Goal: Task Accomplishment & Management: Manage account settings

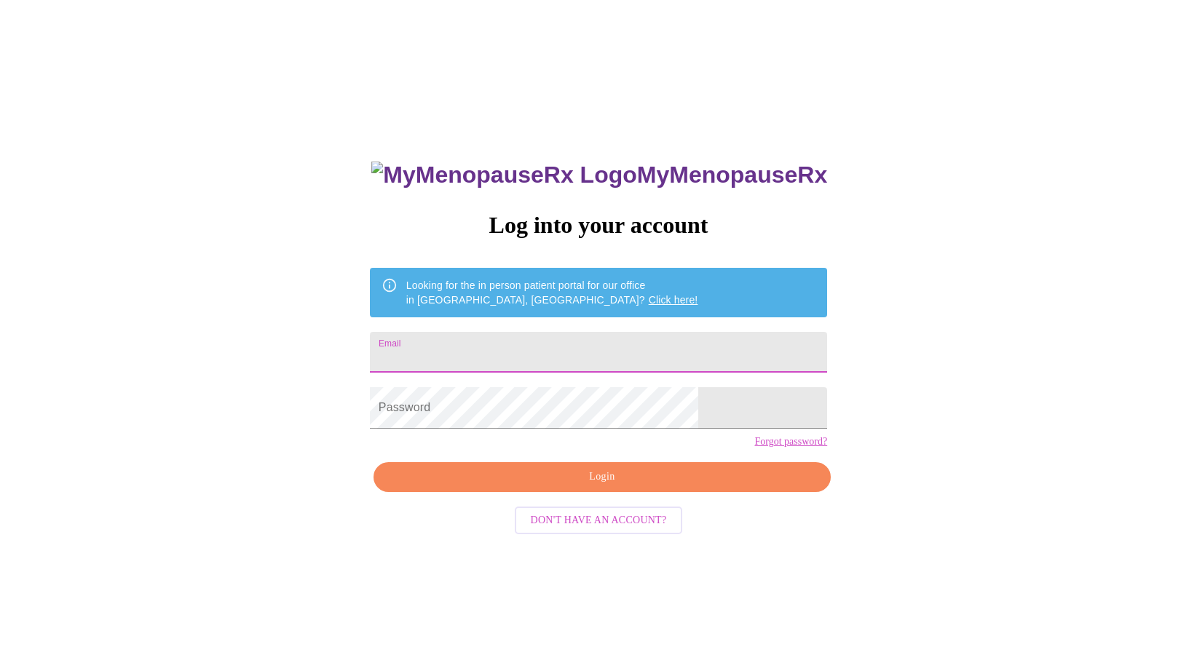
click at [556, 352] on input "Email" at bounding box center [598, 352] width 457 height 41
type input "beckmedical@yahoo.com"
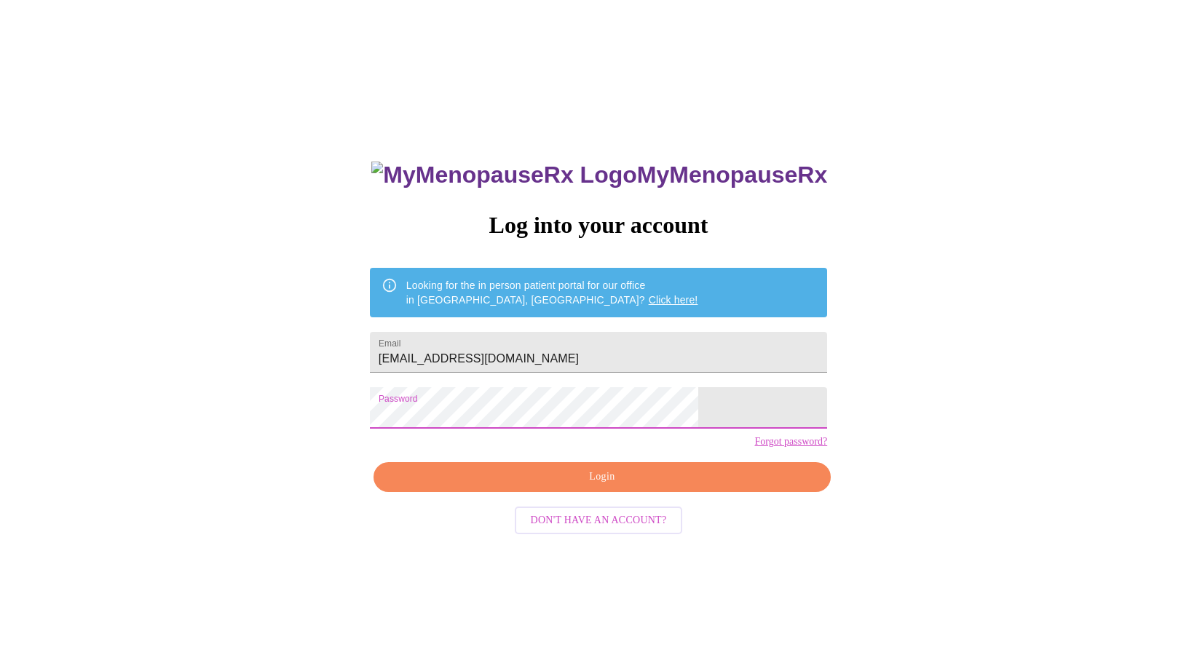
click at [625, 486] on span "Login" at bounding box center [602, 477] width 424 height 18
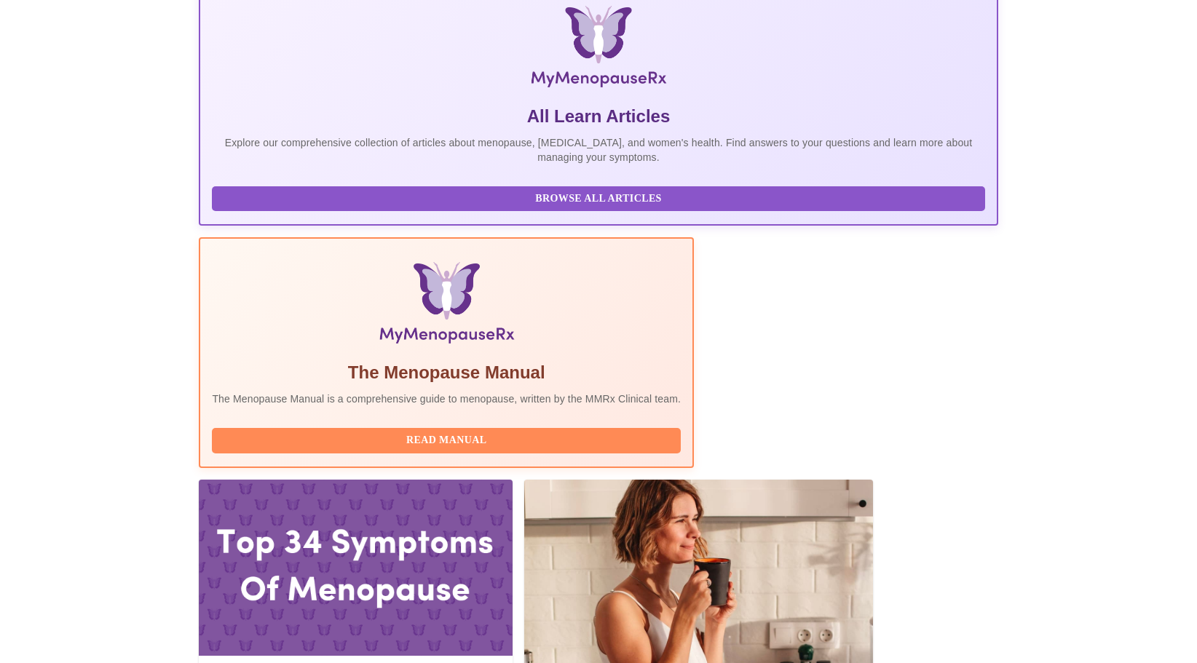
scroll to position [364, 0]
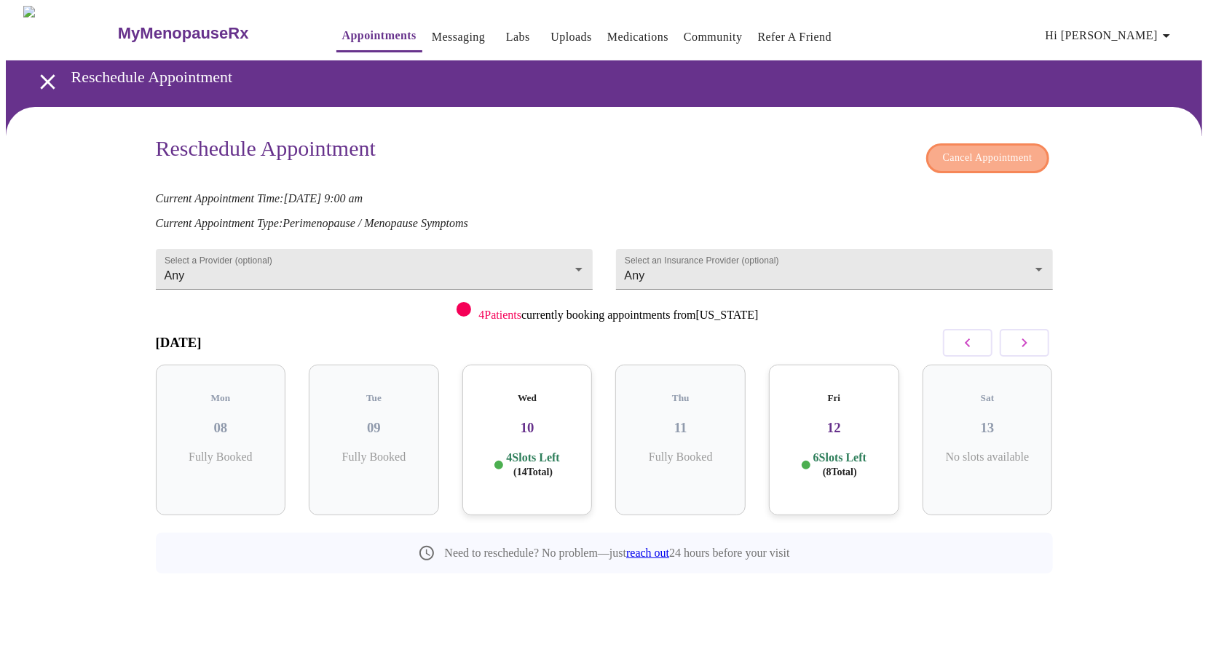
click at [1028, 161] on span "Cancel Appointment" at bounding box center [988, 158] width 90 height 18
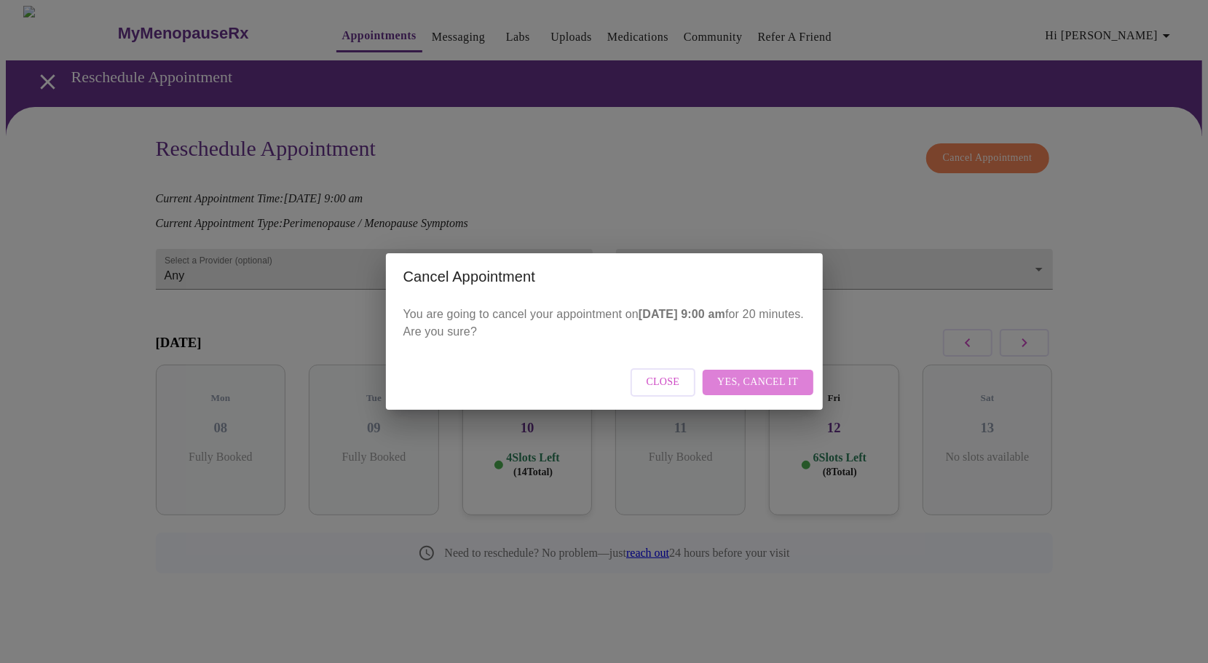
click at [722, 370] on button "Yes, cancel it" at bounding box center [758, 382] width 110 height 25
click at [727, 373] on button "Close" at bounding box center [727, 382] width 66 height 28
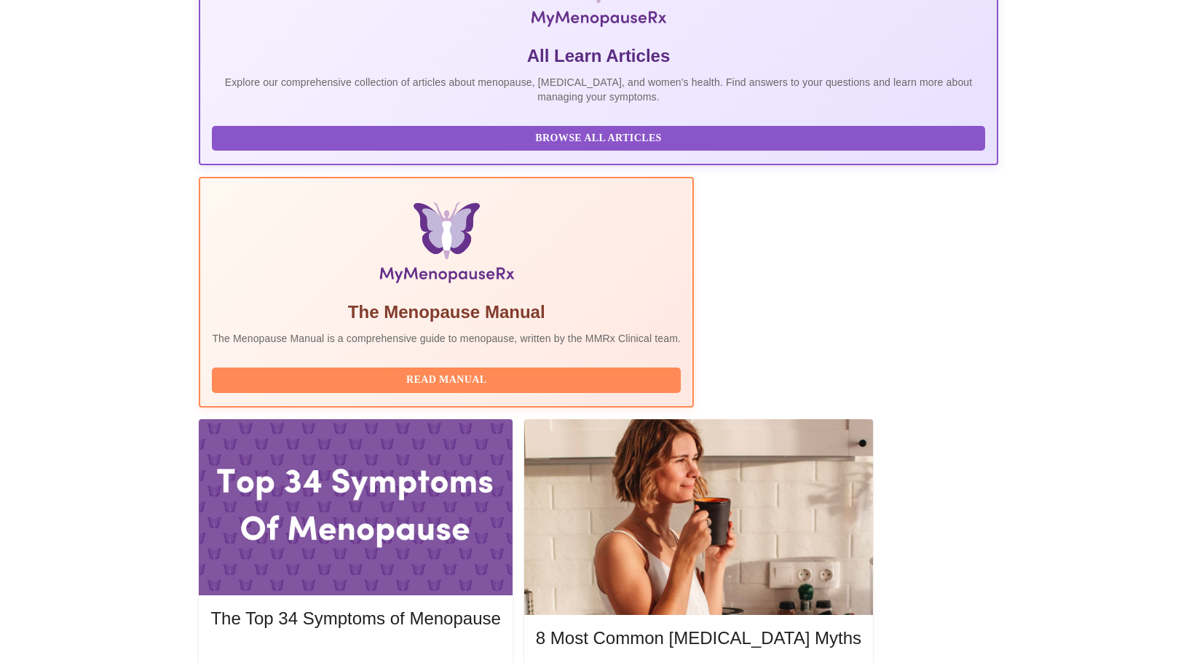
scroll to position [291, 0]
